Goal: Task Accomplishment & Management: Use online tool/utility

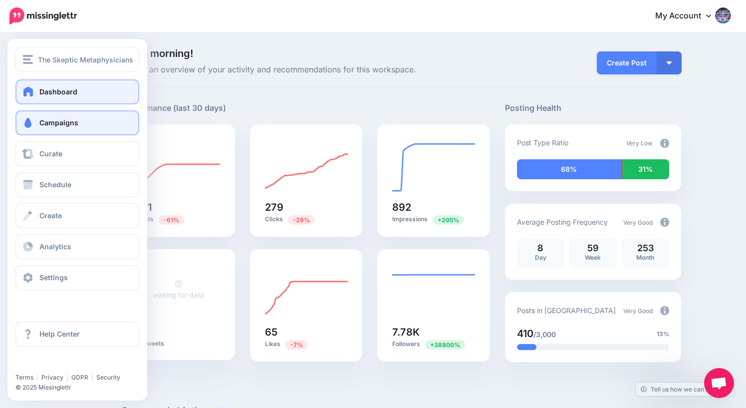
click at [43, 123] on span "Campaigns" at bounding box center [58, 122] width 39 height 8
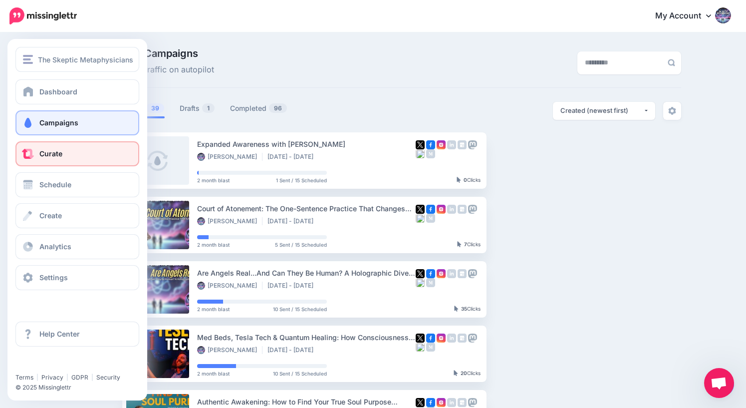
click at [58, 154] on span "Curate" at bounding box center [50, 153] width 23 height 8
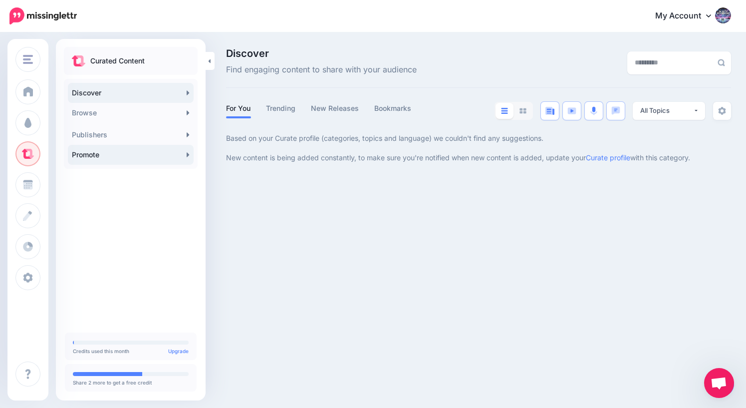
click at [118, 156] on link "Promote" at bounding box center [131, 155] width 126 height 20
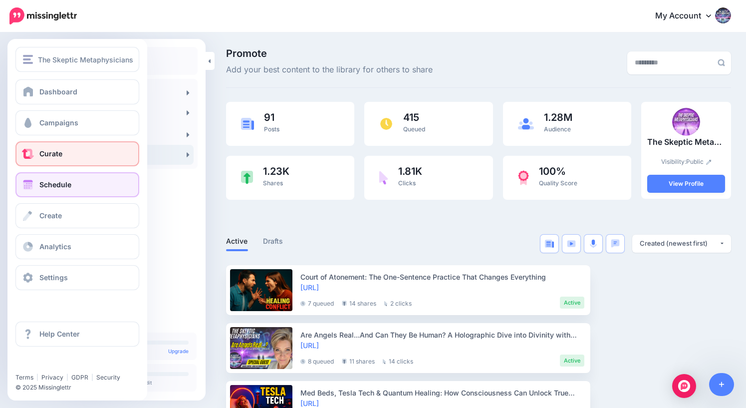
click at [52, 186] on span "Schedule" at bounding box center [55, 184] width 32 height 8
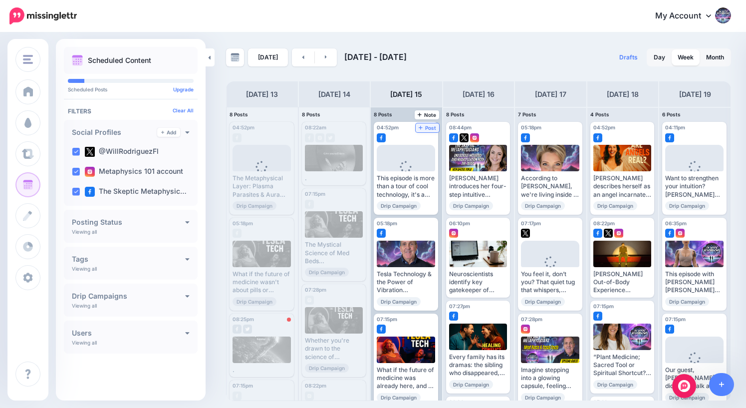
click at [430, 127] on span "Post" at bounding box center [427, 127] width 17 height 5
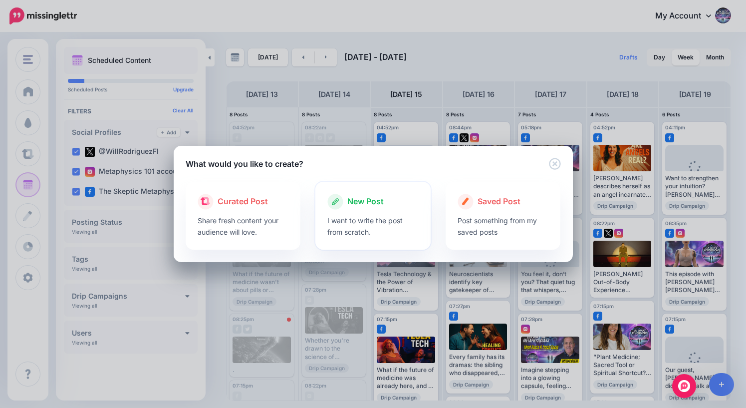
click at [358, 210] on div at bounding box center [372, 212] width 91 height 5
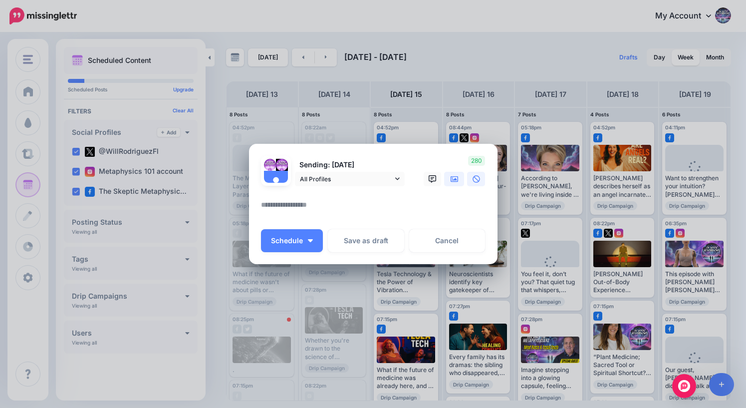
click at [451, 179] on icon at bounding box center [455, 179] width 8 height 8
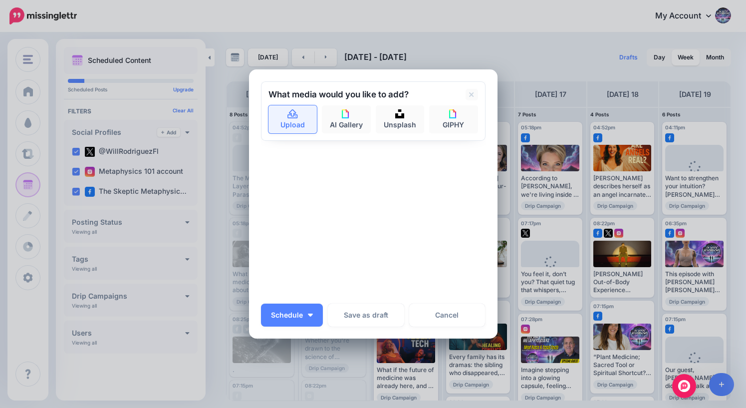
click at [293, 123] on link "Upload" at bounding box center [293, 119] width 49 height 28
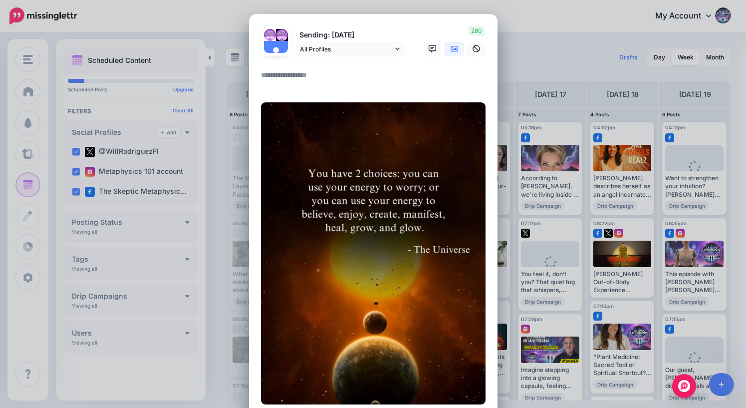
click at [300, 77] on textarea at bounding box center [376, 78] width 230 height 19
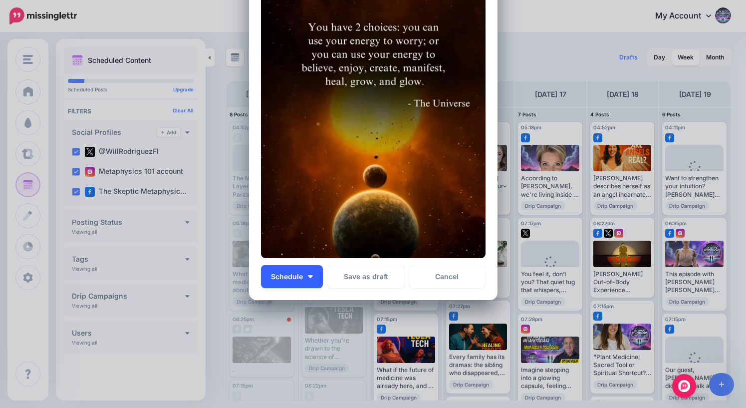
type textarea "*"
click at [292, 280] on button "Schedule" at bounding box center [292, 276] width 62 height 23
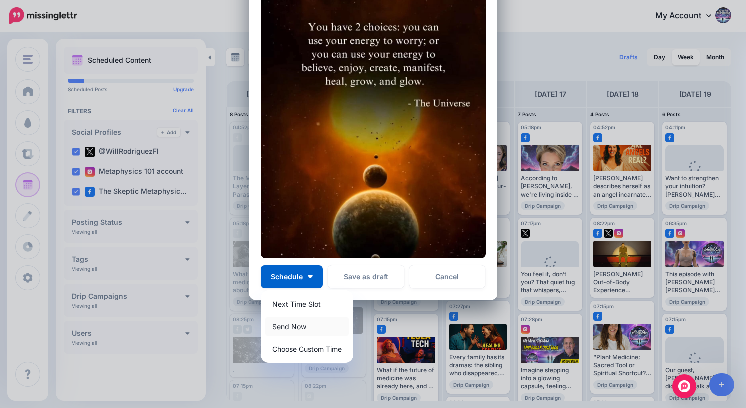
click at [294, 327] on link "Send Now" at bounding box center [307, 326] width 84 height 19
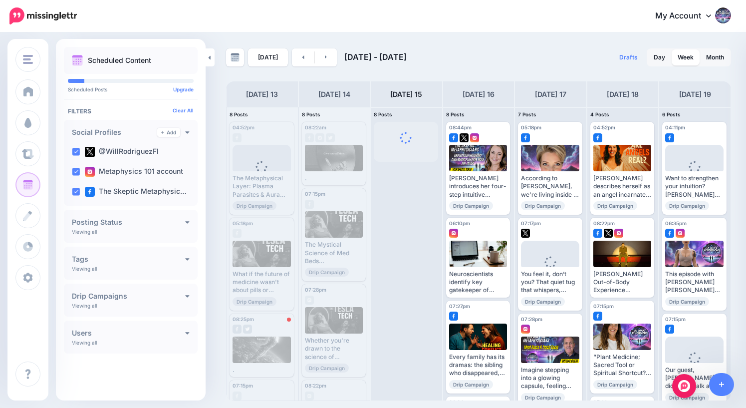
scroll to position [0, 0]
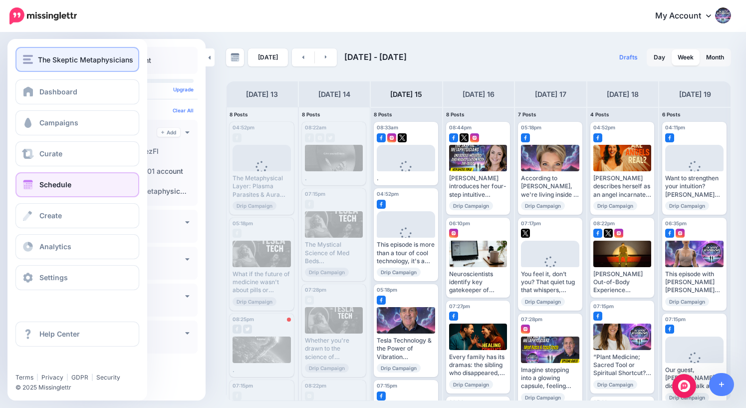
click at [36, 63] on div "The Skeptic Metaphysicians" at bounding box center [77, 59] width 109 height 11
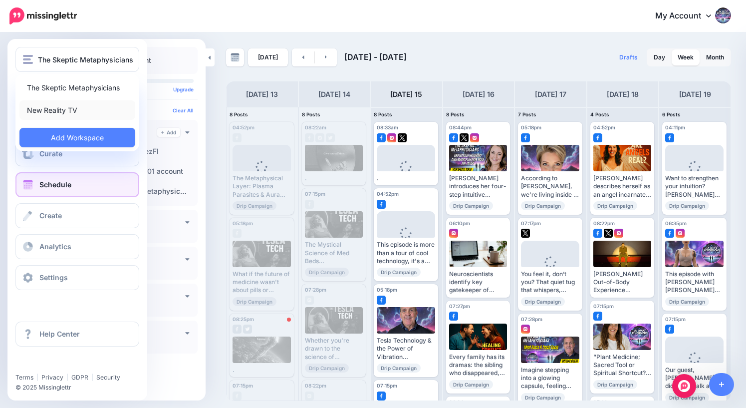
click at [55, 108] on link "New Reality TV" at bounding box center [77, 109] width 116 height 19
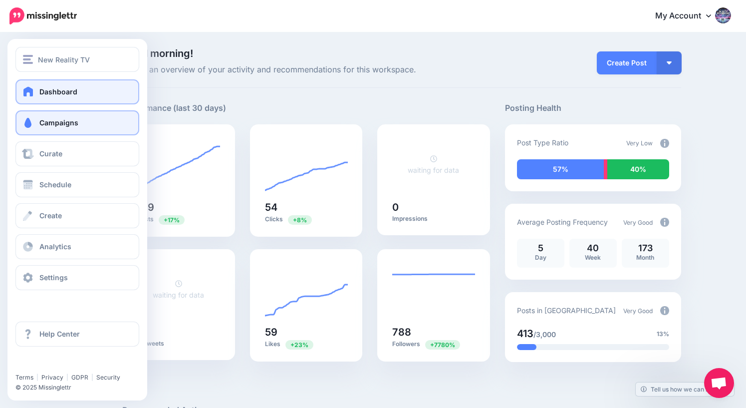
click at [58, 128] on link "Campaigns" at bounding box center [77, 122] width 124 height 25
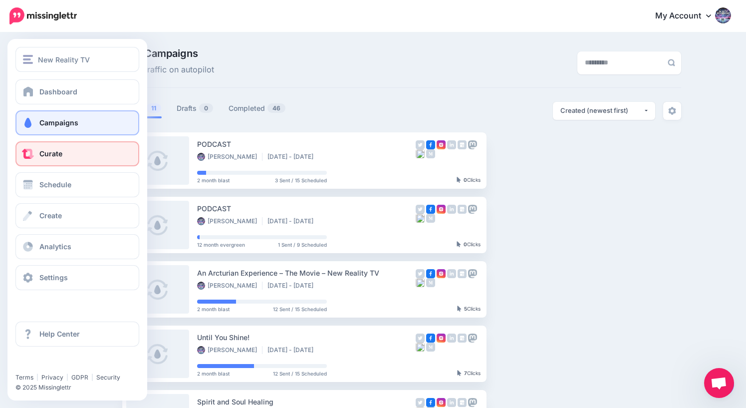
click at [45, 155] on span "Curate" at bounding box center [50, 153] width 23 height 8
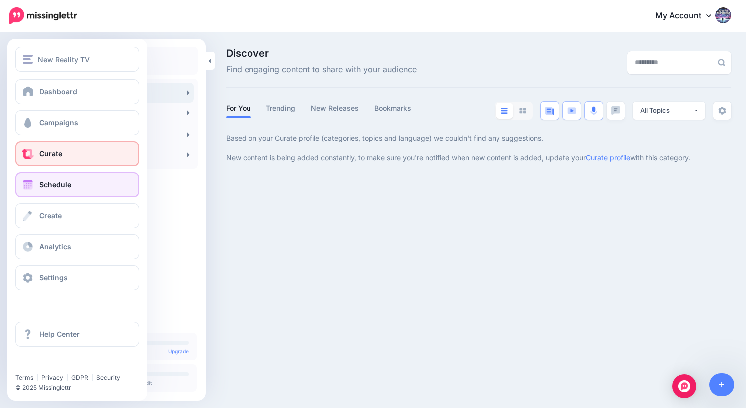
click at [48, 188] on span "Schedule" at bounding box center [55, 184] width 32 height 8
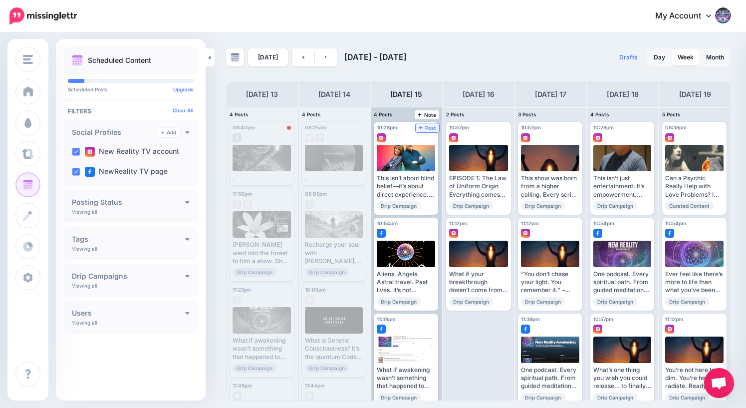
click at [430, 127] on span "Post" at bounding box center [427, 127] width 17 height 5
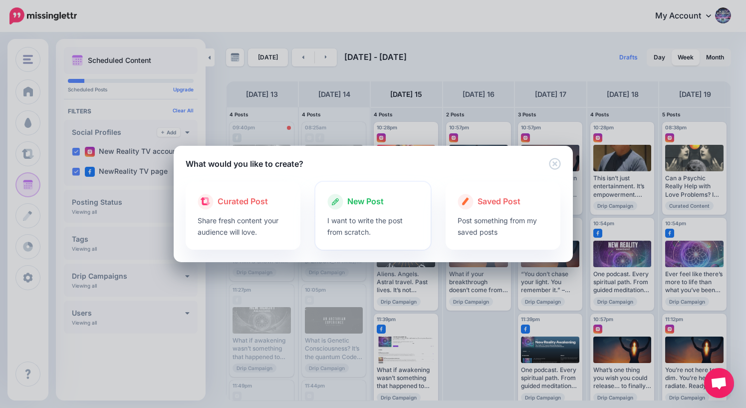
click at [371, 200] on span "New Post" at bounding box center [365, 201] width 36 height 13
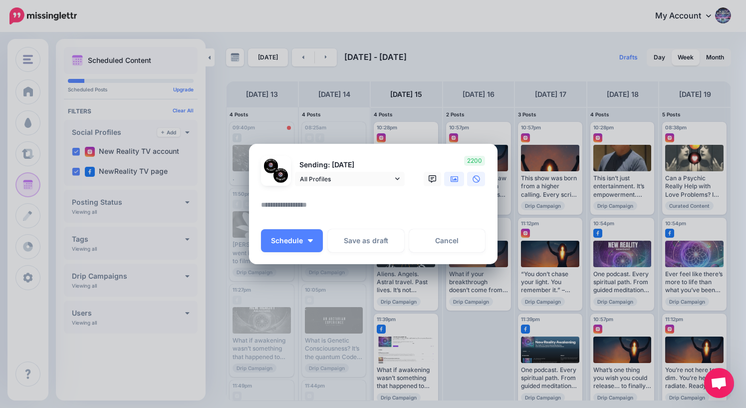
click at [452, 182] on icon at bounding box center [455, 179] width 8 height 8
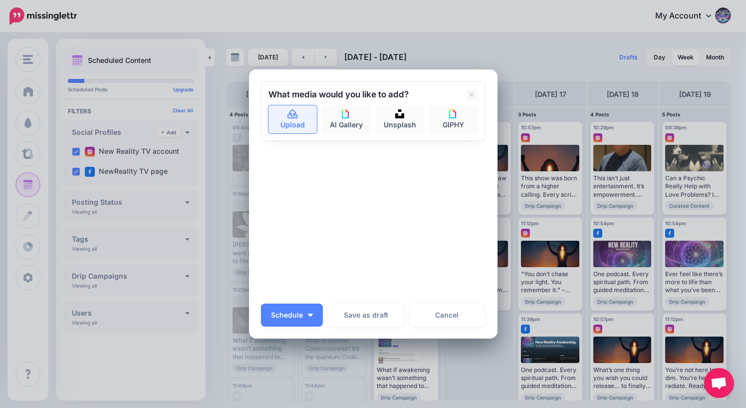
click at [296, 126] on link "Upload" at bounding box center [293, 119] width 49 height 28
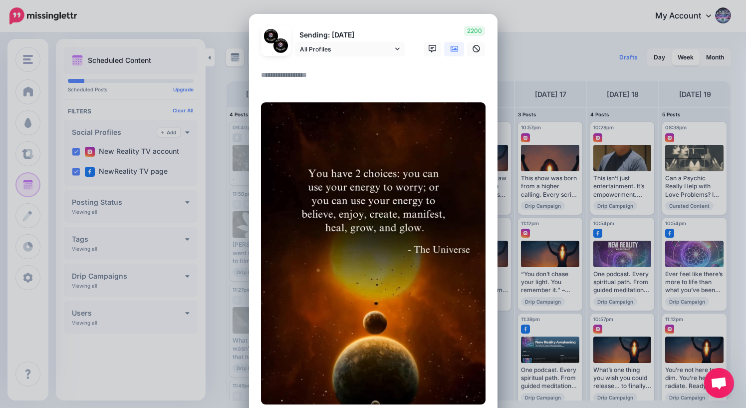
click at [320, 76] on textarea at bounding box center [376, 78] width 230 height 19
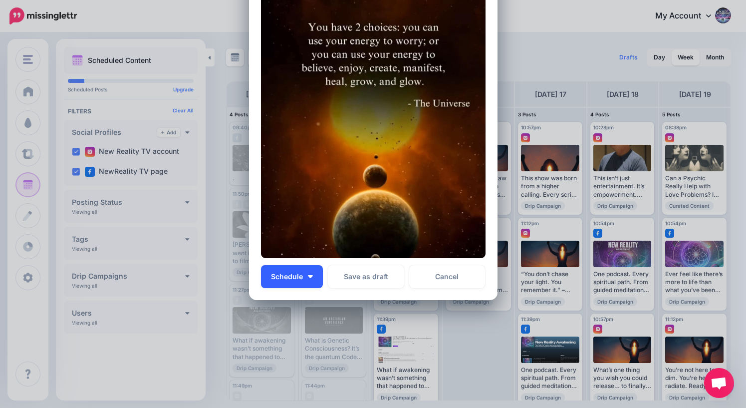
type textarea "*"
click at [293, 275] on span "Schedule" at bounding box center [287, 276] width 32 height 7
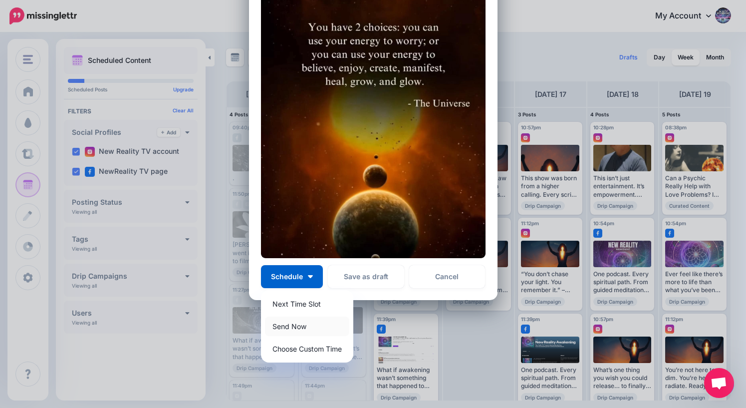
click at [292, 324] on link "Send Now" at bounding box center [307, 326] width 84 height 19
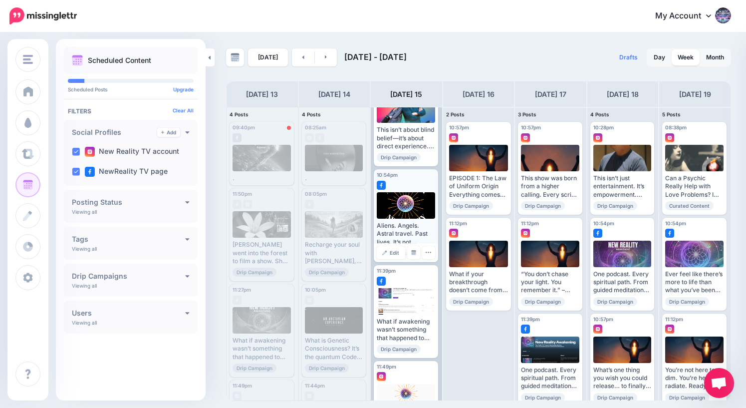
scroll to position [0, 0]
